Goal: Find specific page/section: Find specific page/section

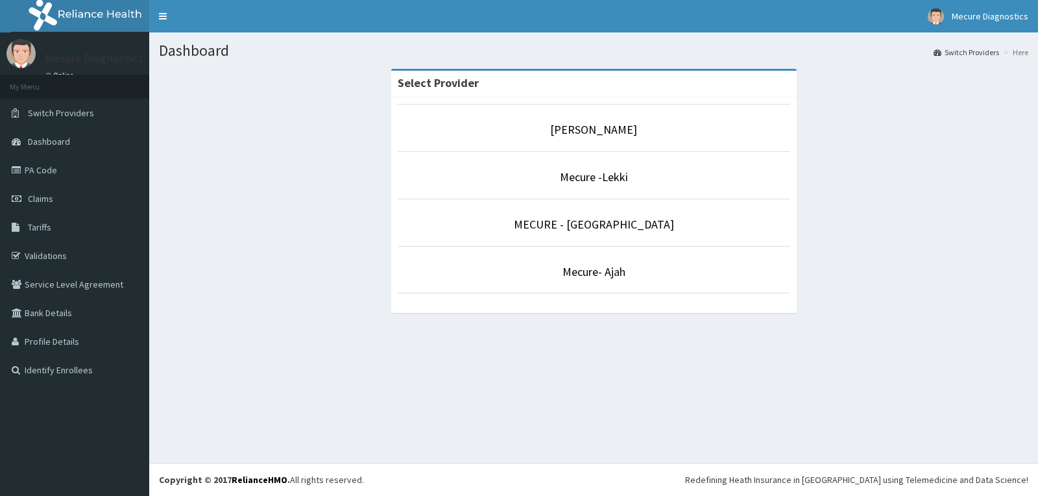
click at [528, 231] on p "MECURE - [GEOGRAPHIC_DATA]" at bounding box center [594, 224] width 392 height 17
click at [596, 221] on link "MECURE - [GEOGRAPHIC_DATA]" at bounding box center [594, 224] width 160 height 15
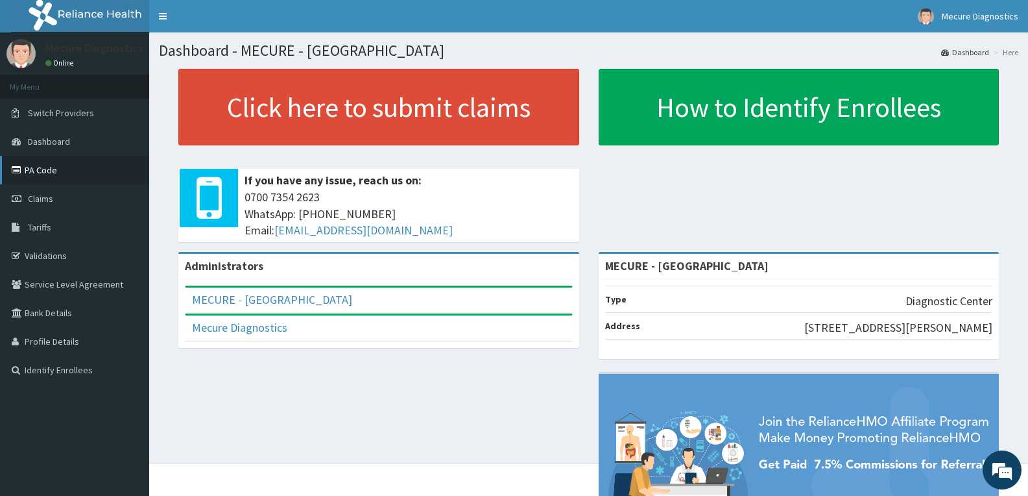
click at [42, 174] on link "PA Code" at bounding box center [74, 170] width 149 height 29
